Goal: Answer question/provide support

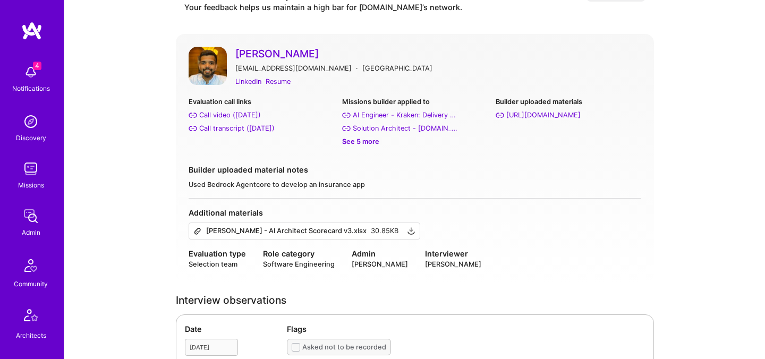
scroll to position [49, 0]
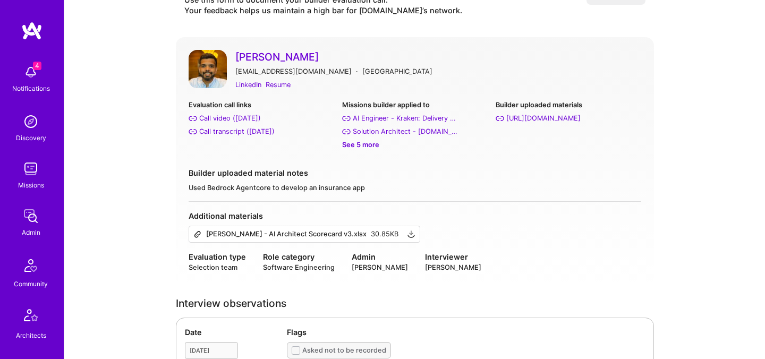
click at [260, 56] on link "[PERSON_NAME]" at bounding box center [438, 57] width 406 height 14
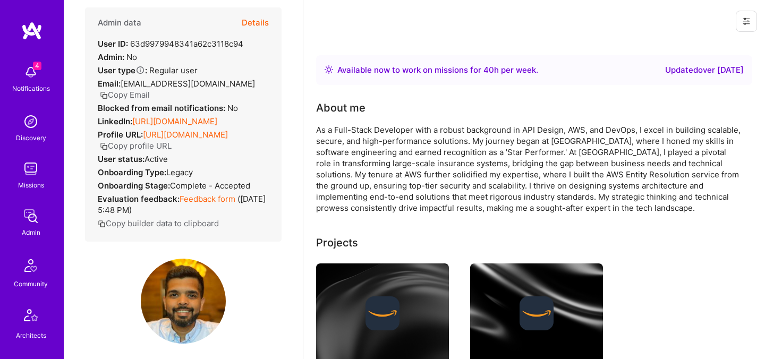
scroll to position [13, 0]
click at [261, 27] on button "Details" at bounding box center [255, 24] width 27 height 31
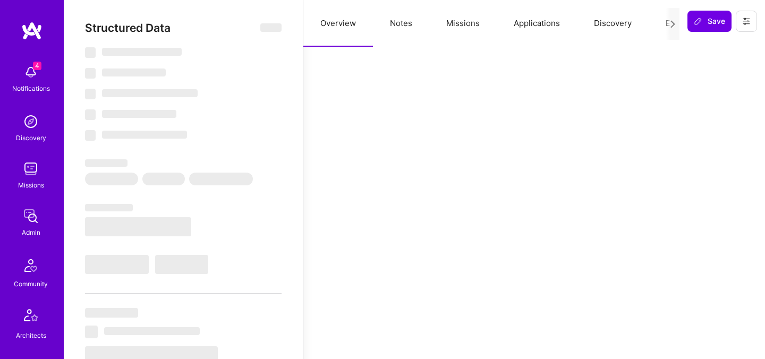
click at [660, 24] on button "Evaluation" at bounding box center [685, 23] width 73 height 47
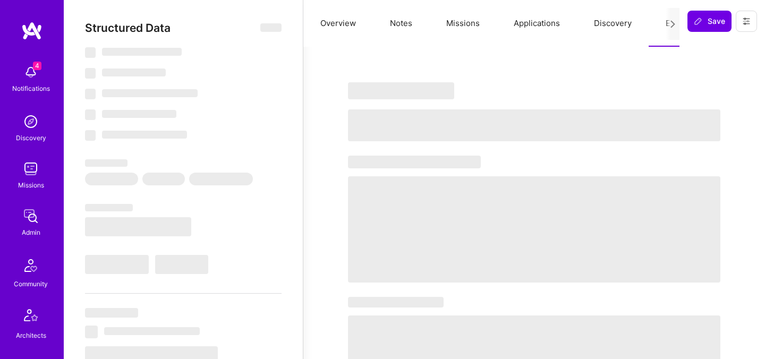
select select "Right Now"
select select "5"
select select "4"
select select "7"
select select "6"
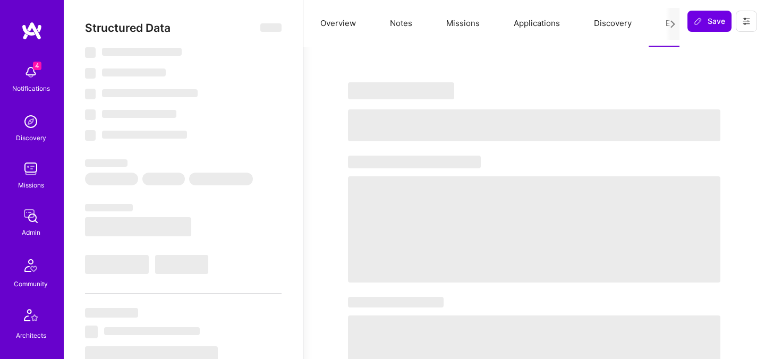
select select "US"
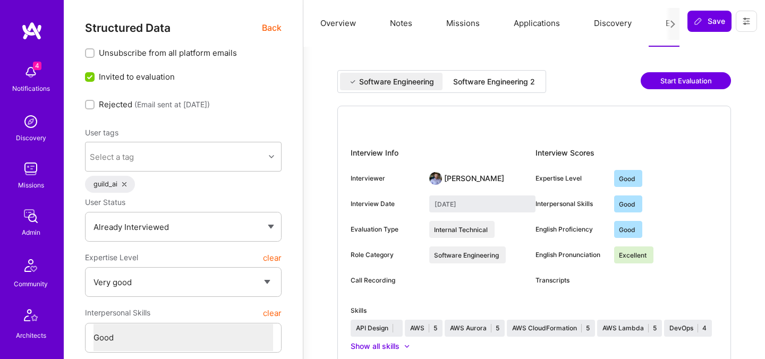
click at [487, 85] on div "Software Engineering 2" at bounding box center [494, 82] width 82 height 11
type input "September 19, 2025"
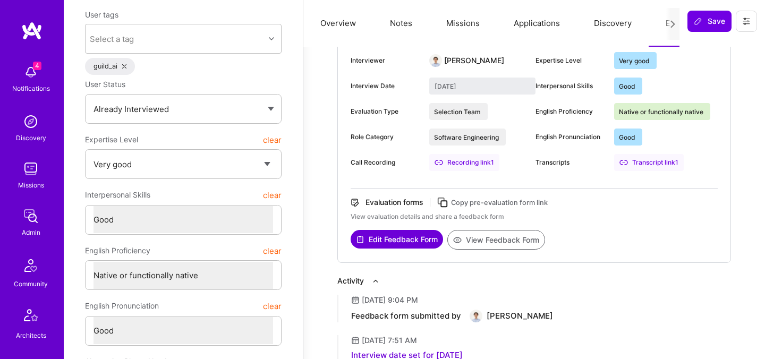
scroll to position [123, 0]
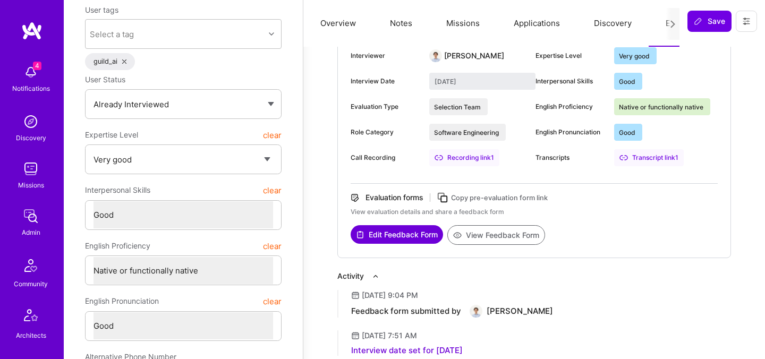
click at [497, 233] on button "View Feedback Form" at bounding box center [496, 235] width 98 height 20
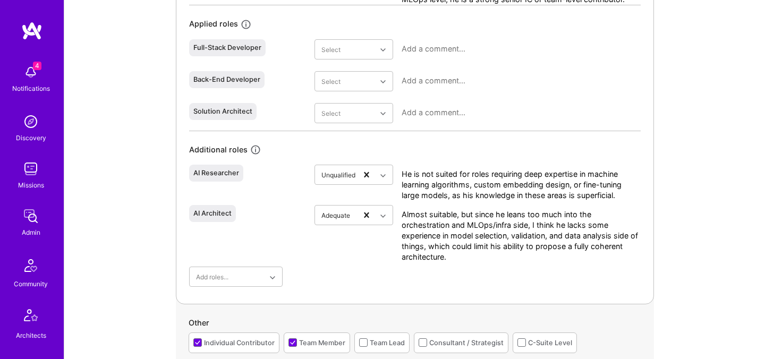
scroll to position [786, 0]
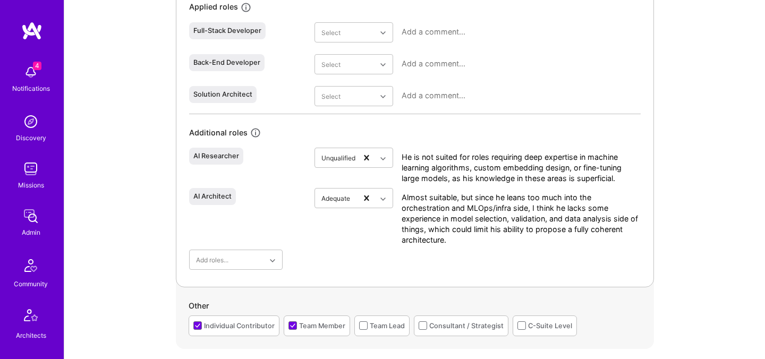
drag, startPoint x: 454, startPoint y: 238, endPoint x: 409, endPoint y: 198, distance: 61.0
click at [409, 198] on textarea "Almost suitable, but since he leans too much into the orchestration and MLOps/i…" at bounding box center [521, 218] width 239 height 53
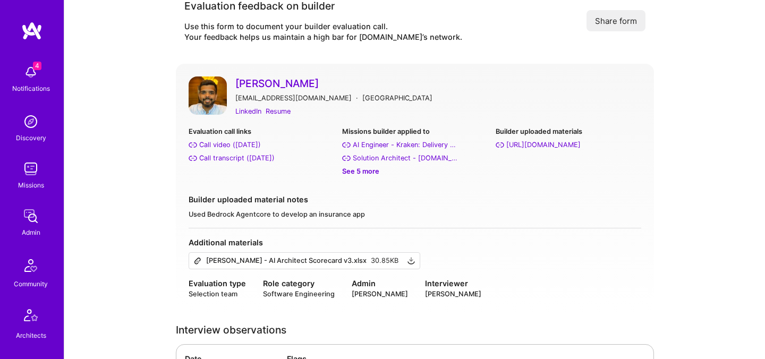
scroll to position [0, 0]
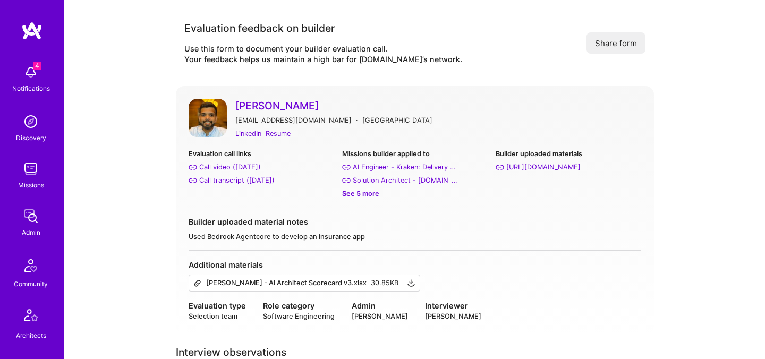
click at [336, 104] on link "[PERSON_NAME]" at bounding box center [438, 106] width 406 height 14
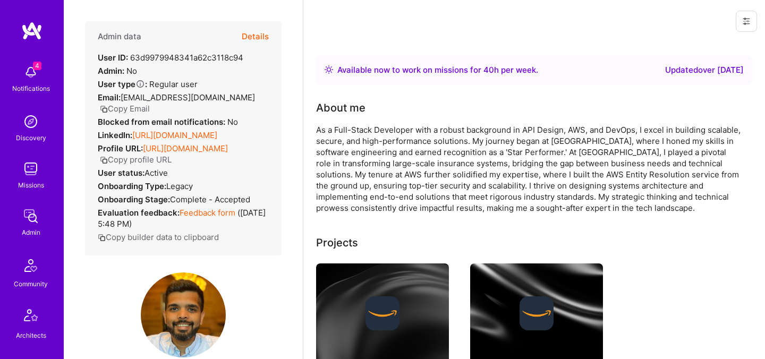
scroll to position [53, 0]
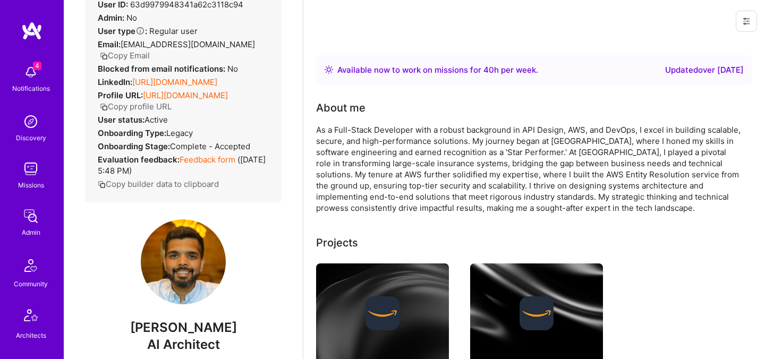
click at [179, 336] on span "Sagar Khasnis" at bounding box center [183, 328] width 197 height 16
copy span "Sagar Khasnis"
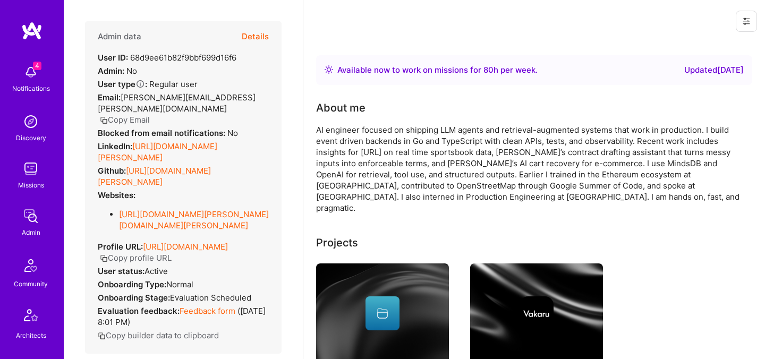
click at [249, 36] on button "Details" at bounding box center [255, 36] width 27 height 31
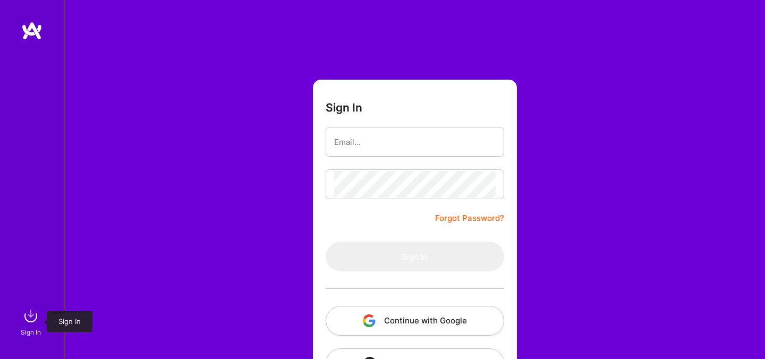
click at [23, 311] on img at bounding box center [30, 316] width 21 height 21
click at [397, 317] on button "Continue with Google" at bounding box center [415, 321] width 179 height 30
